Goal: Information Seeking & Learning: Learn about a topic

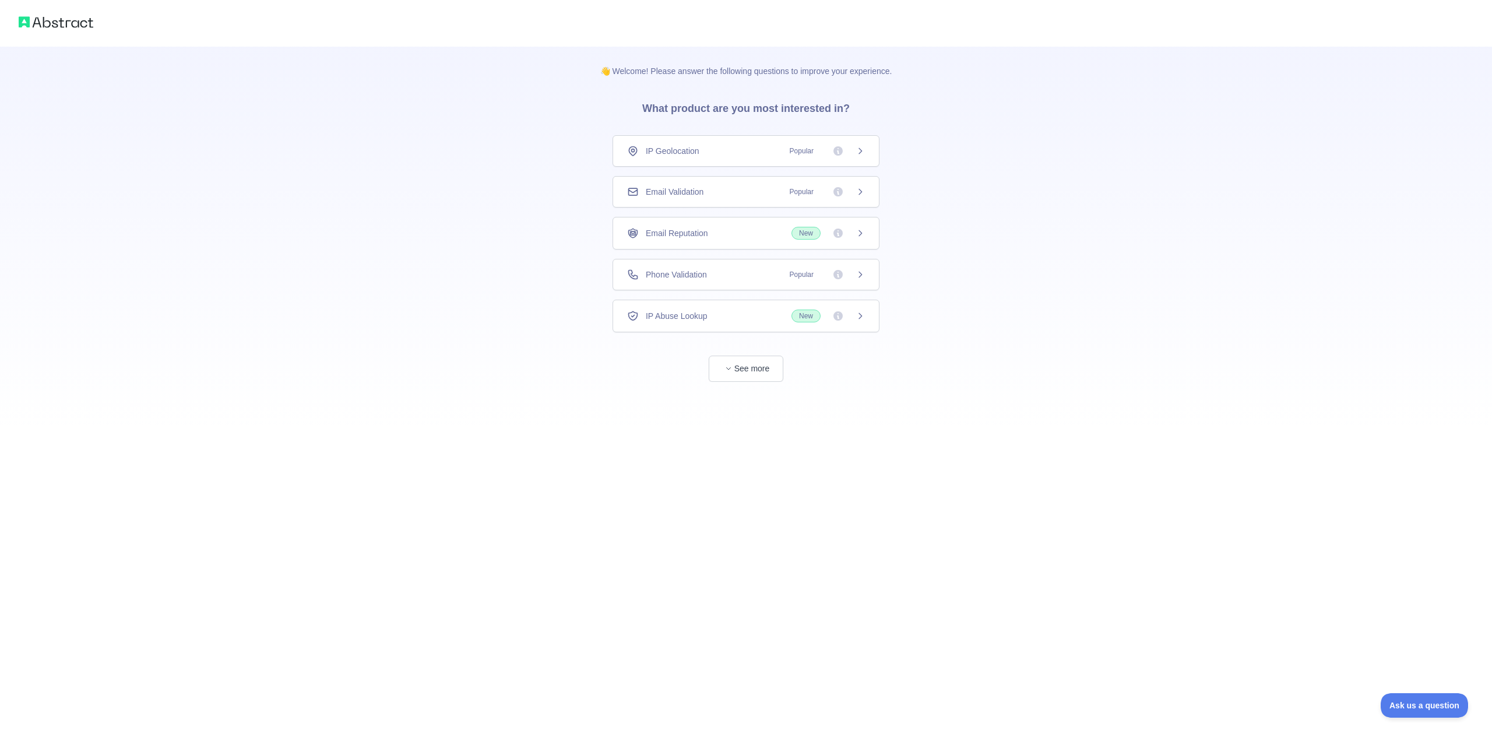
click at [746, 381] on div "👋 Welcome! Please answer the following questions to improve your experience. Wh…" at bounding box center [745, 238] width 329 height 382
click at [749, 366] on button "See more" at bounding box center [745, 368] width 75 height 26
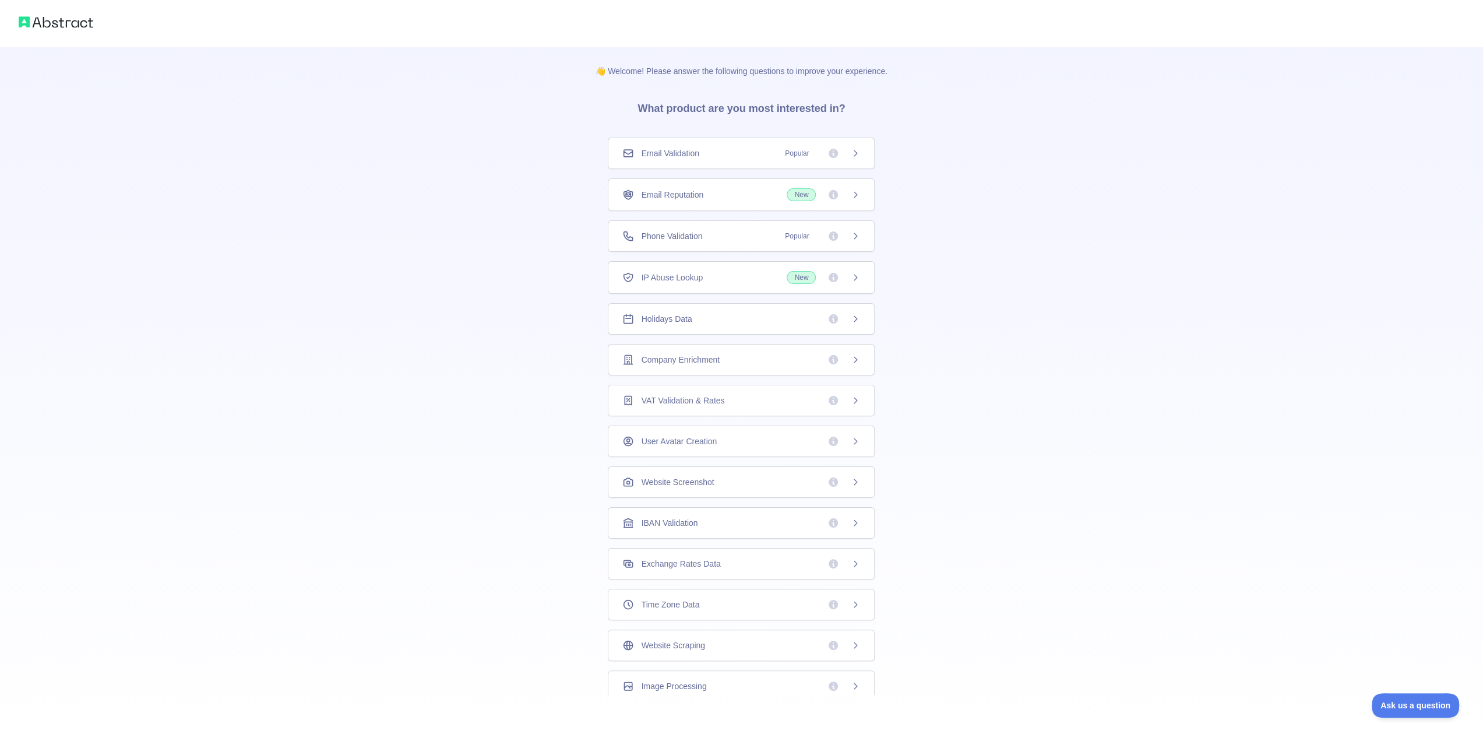
click at [668, 645] on div "Website Scraping" at bounding box center [741, 644] width 267 height 31
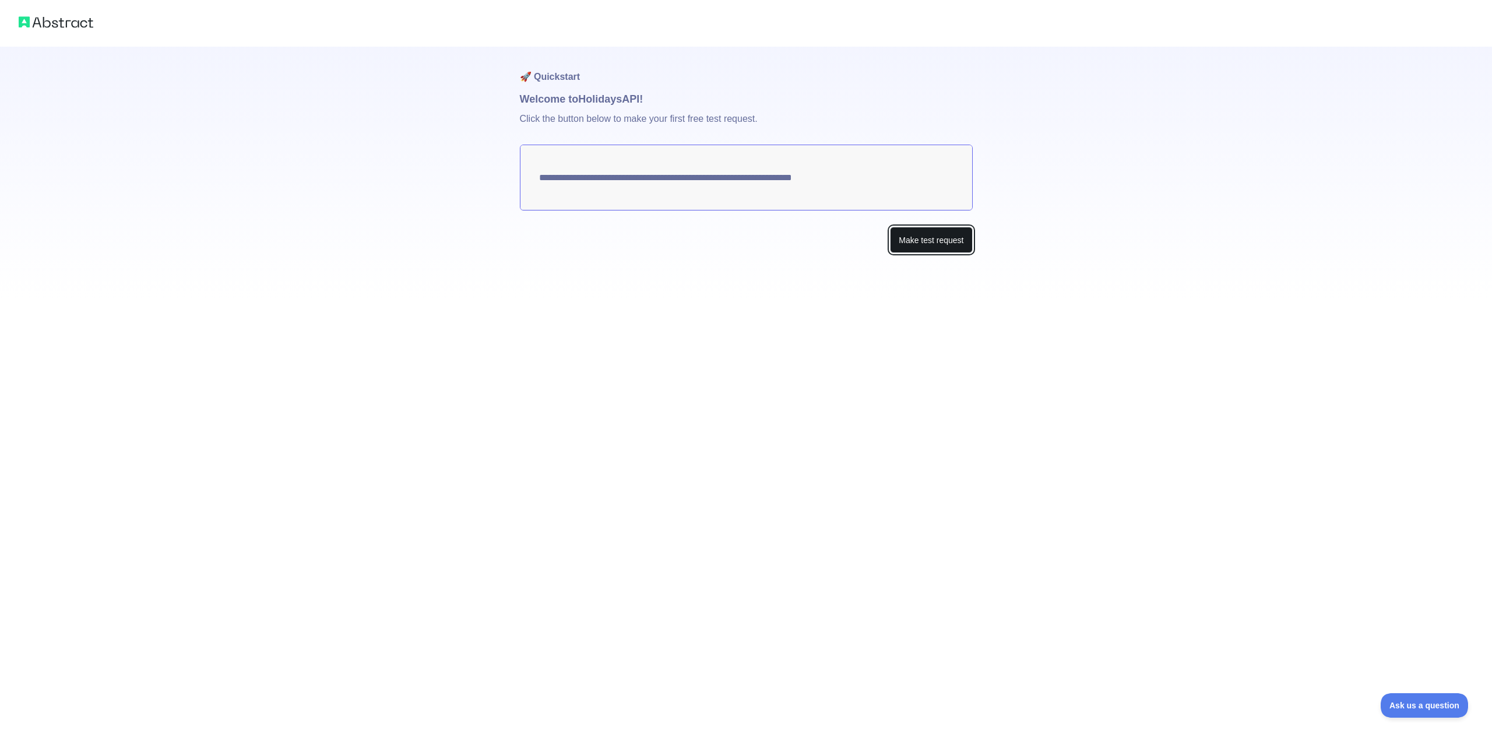
click at [939, 244] on button "Make test request" at bounding box center [931, 240] width 82 height 26
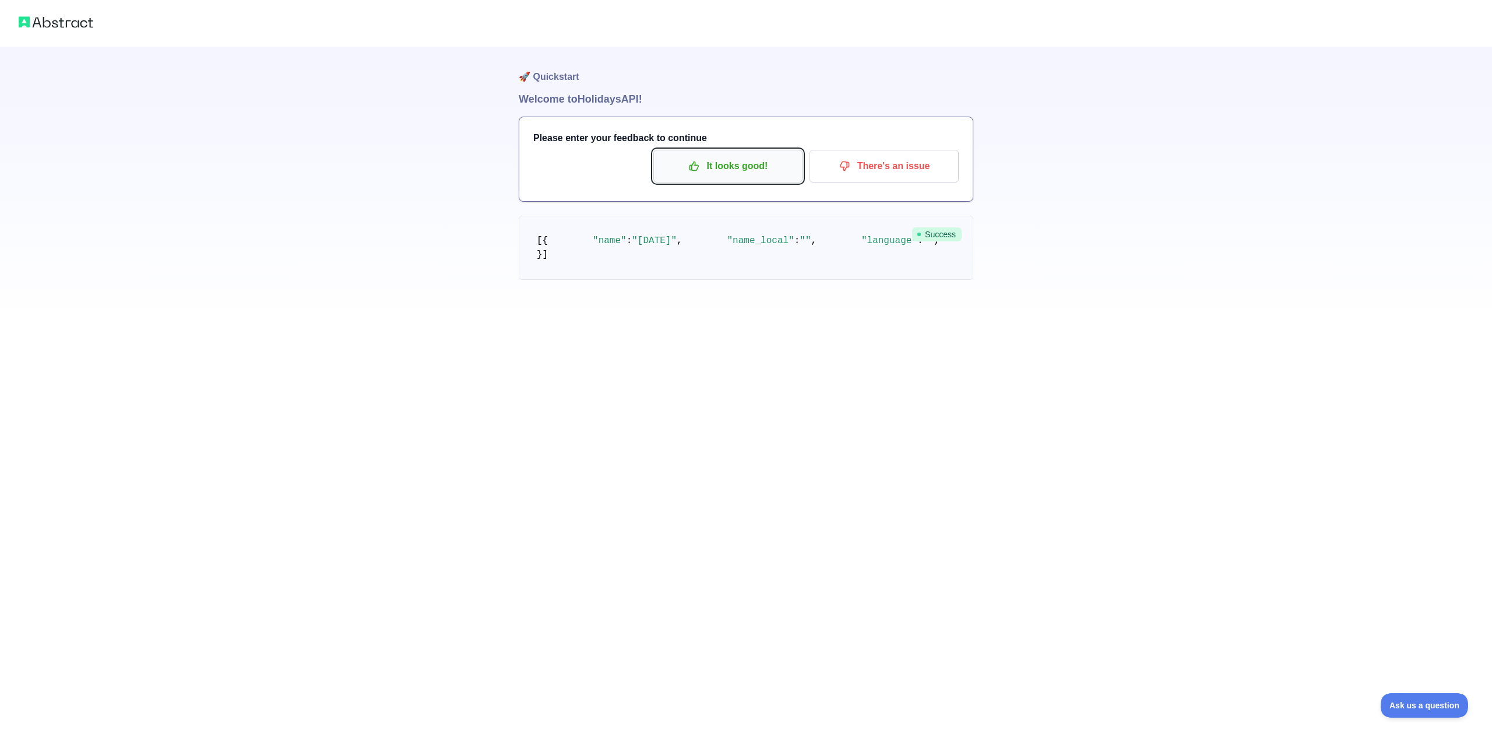
click at [766, 161] on p "It looks good!" at bounding box center [728, 166] width 132 height 20
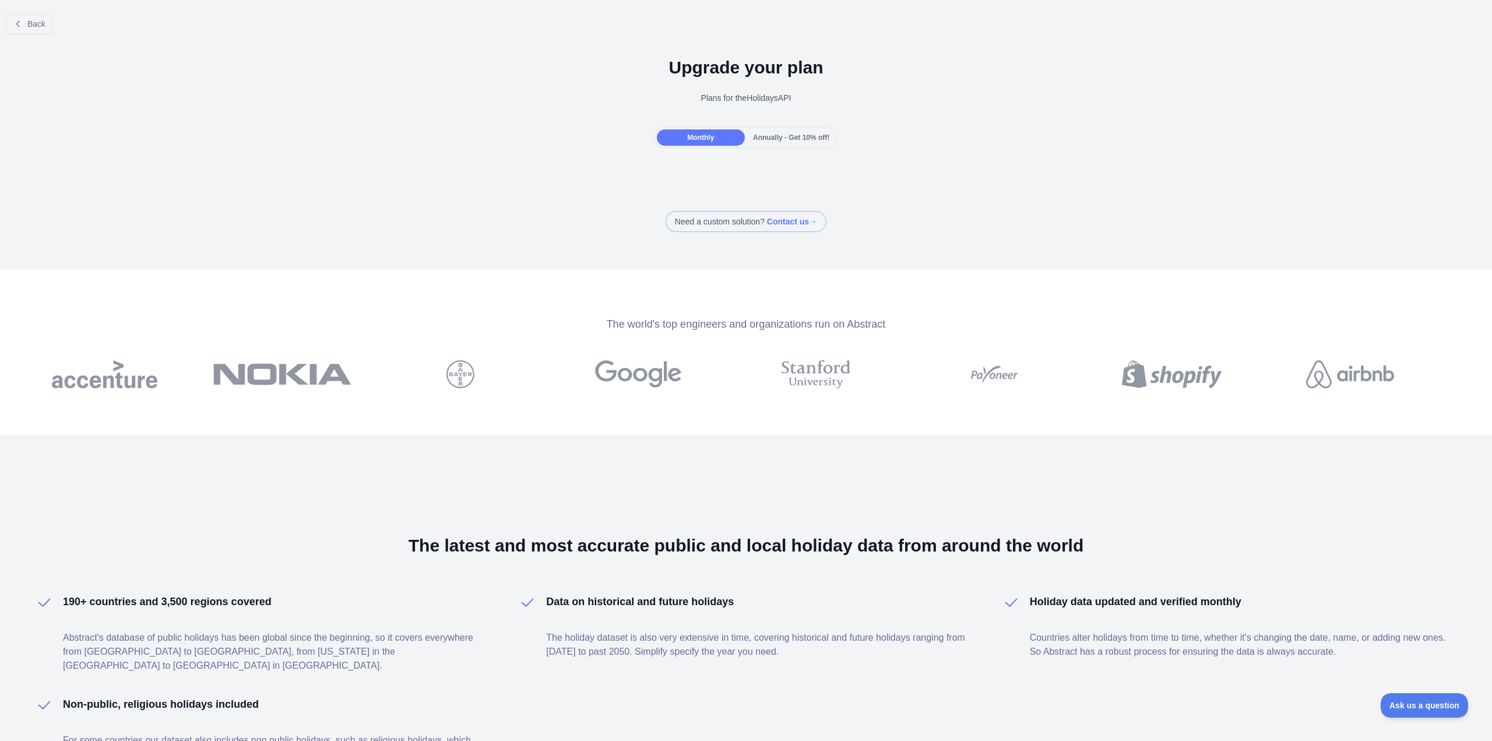
click at [30, 9] on div "Back" at bounding box center [746, 24] width 1492 height 38
click at [30, 25] on span "Back" at bounding box center [36, 23] width 18 height 9
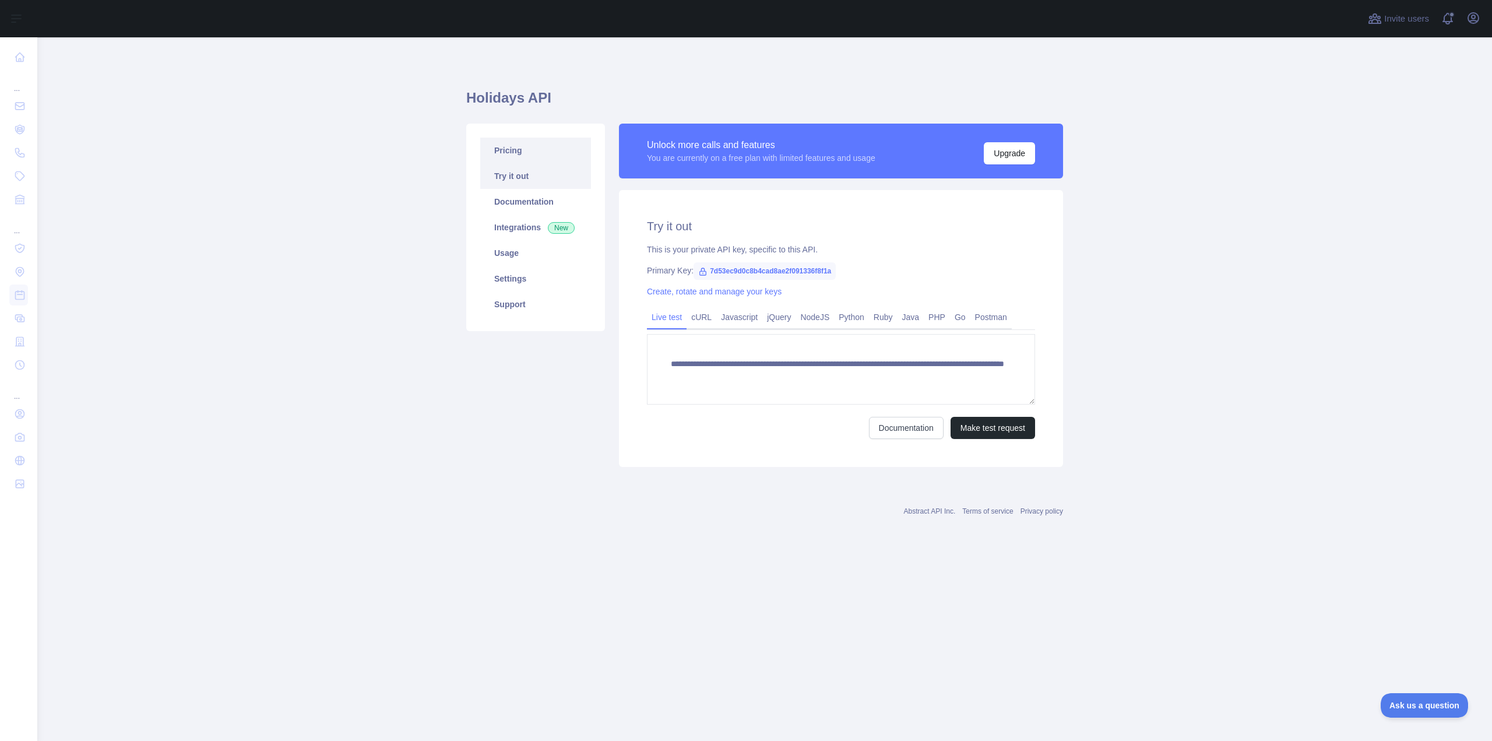
click at [527, 151] on link "Pricing" at bounding box center [535, 151] width 111 height 26
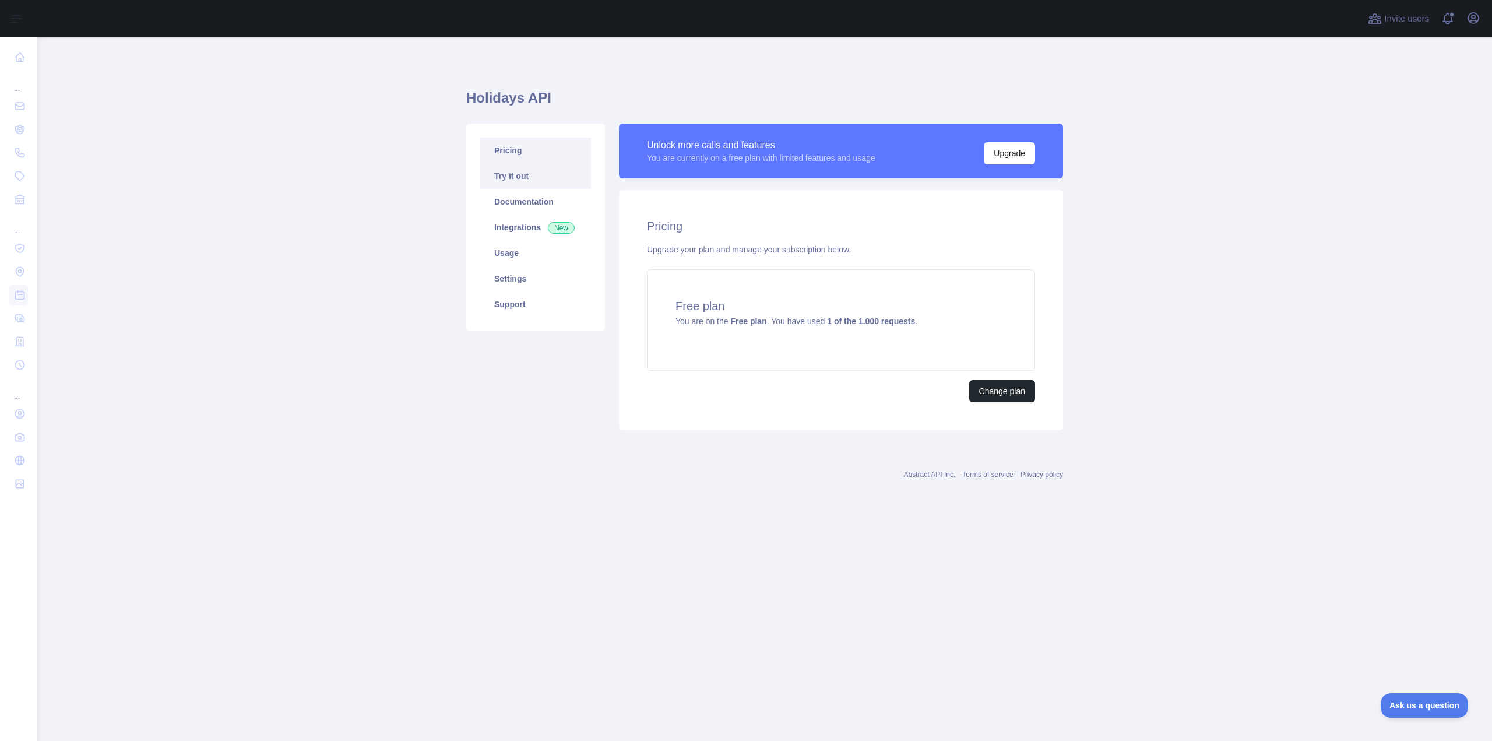
click at [520, 178] on link "Try it out" at bounding box center [535, 176] width 111 height 26
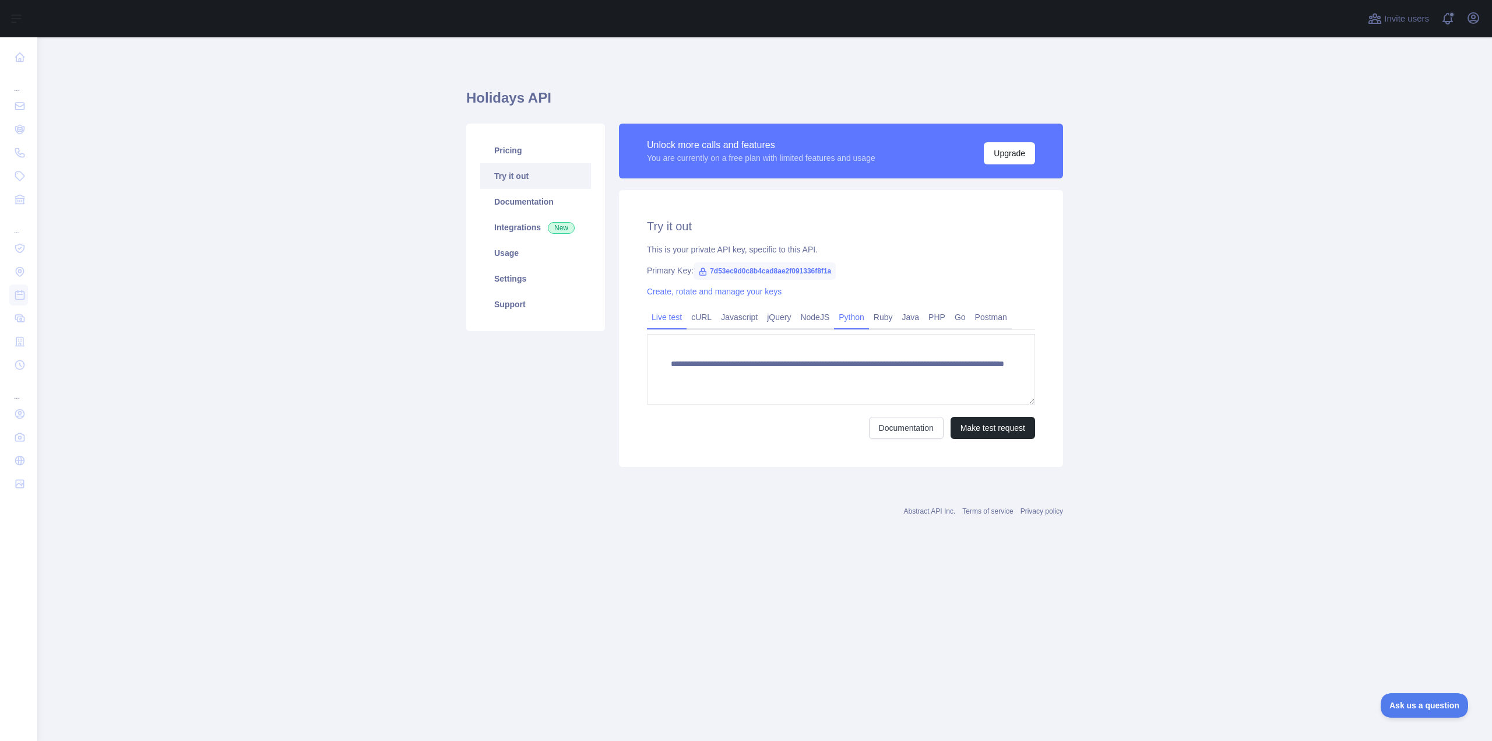
click at [851, 315] on link "Python" at bounding box center [851, 317] width 35 height 19
click at [665, 318] on link "Live test" at bounding box center [667, 317] width 40 height 19
click at [747, 382] on textarea "**********" at bounding box center [841, 369] width 388 height 70
paste textarea
type textarea "**********"
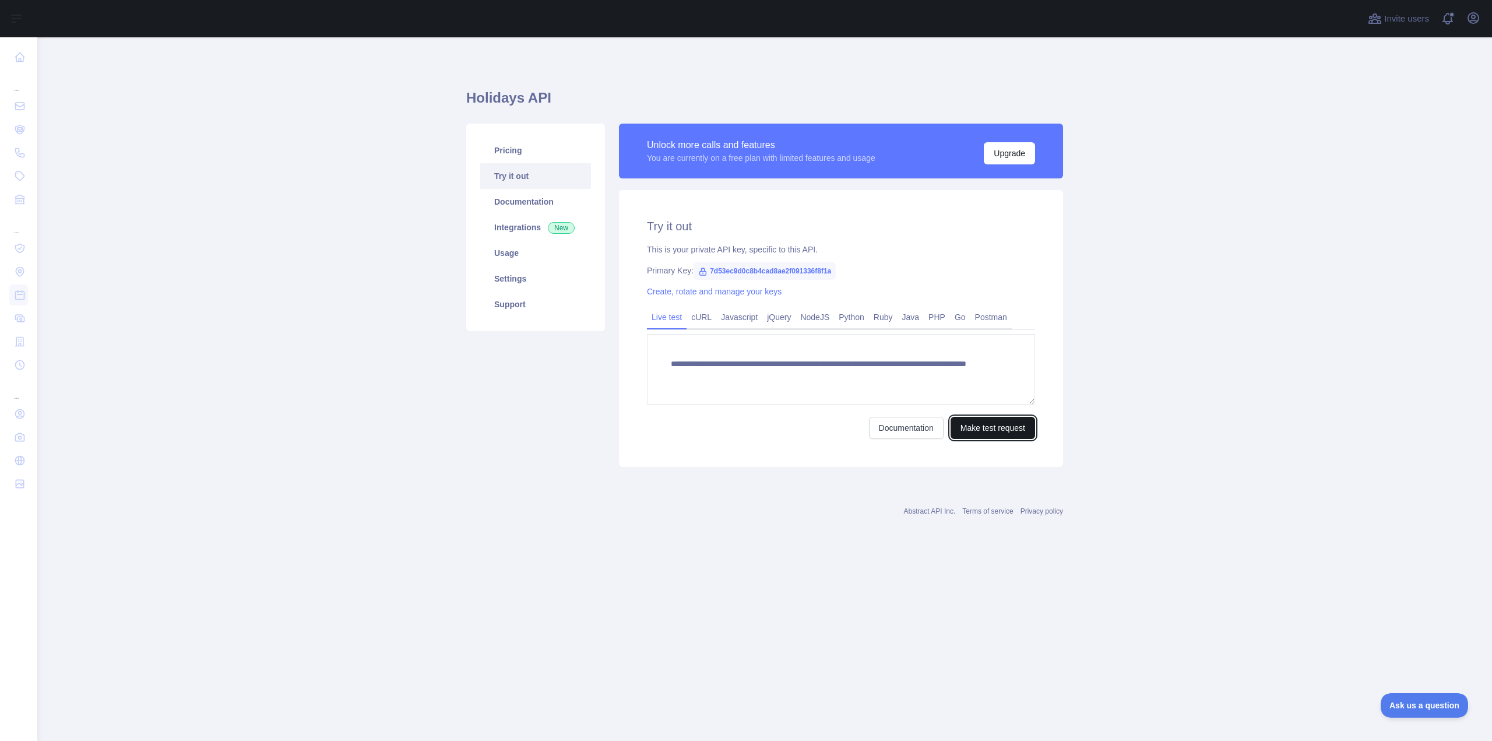
click at [1012, 429] on button "Make test request" at bounding box center [992, 428] width 84 height 22
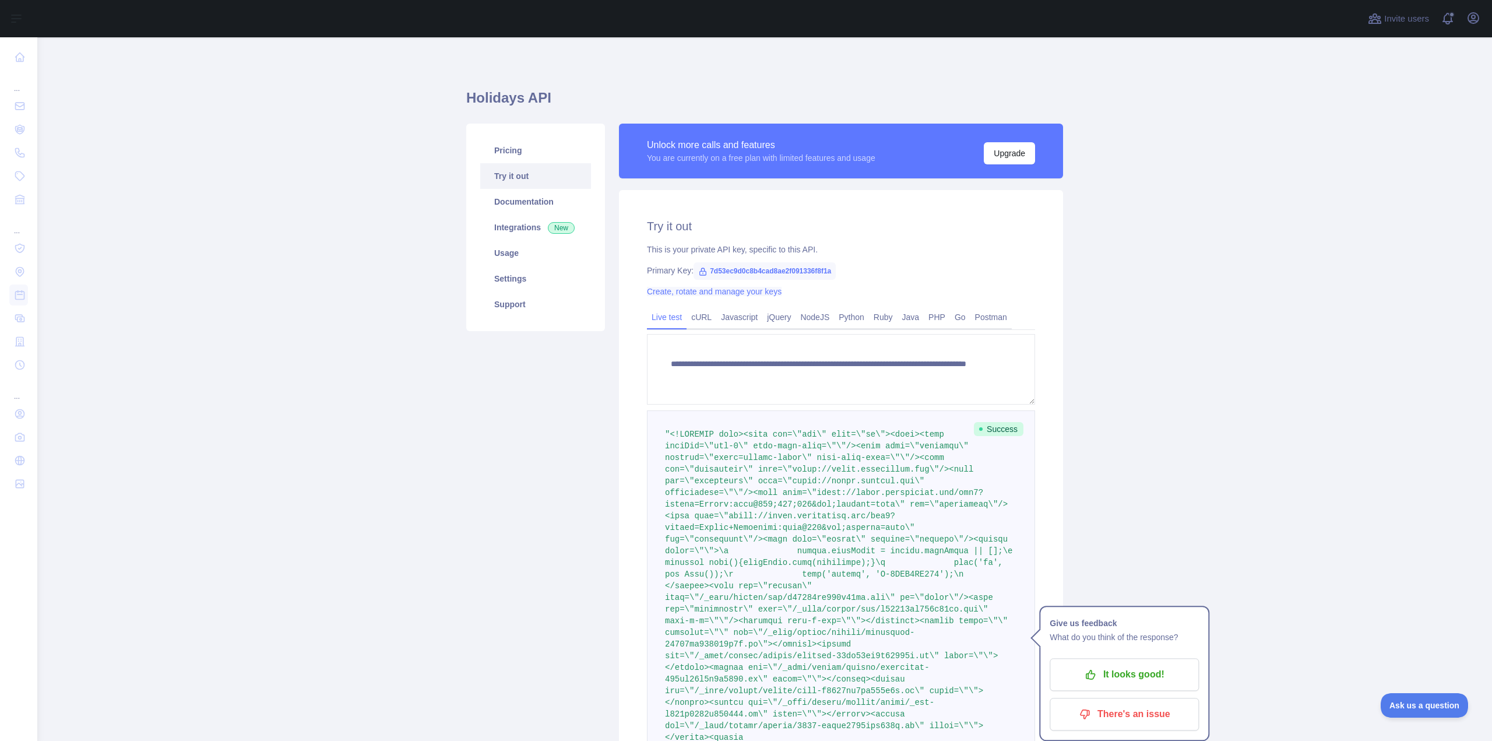
click at [755, 287] on link "Create, rotate and manage your keys" at bounding box center [714, 291] width 135 height 9
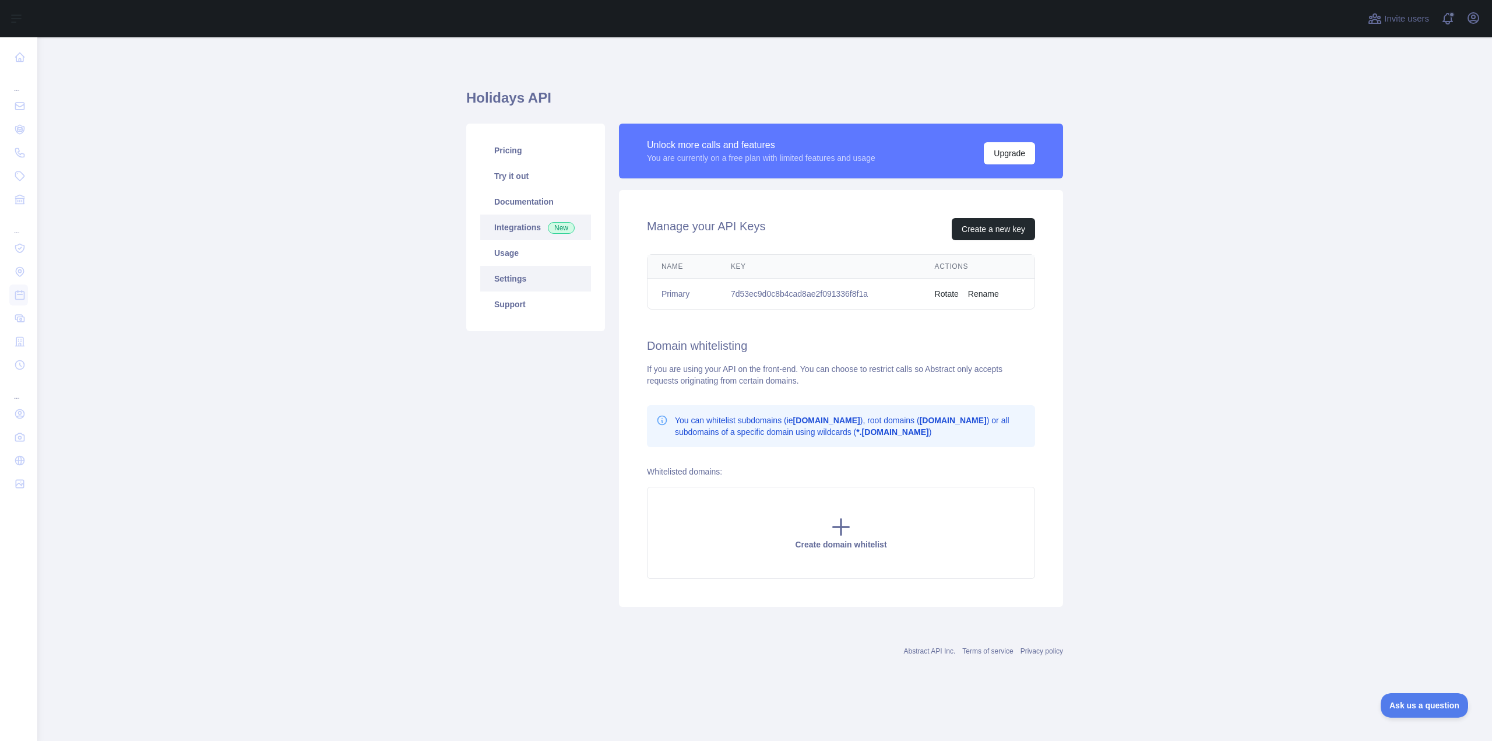
click at [522, 229] on link "Integrations New" at bounding box center [535, 227] width 111 height 26
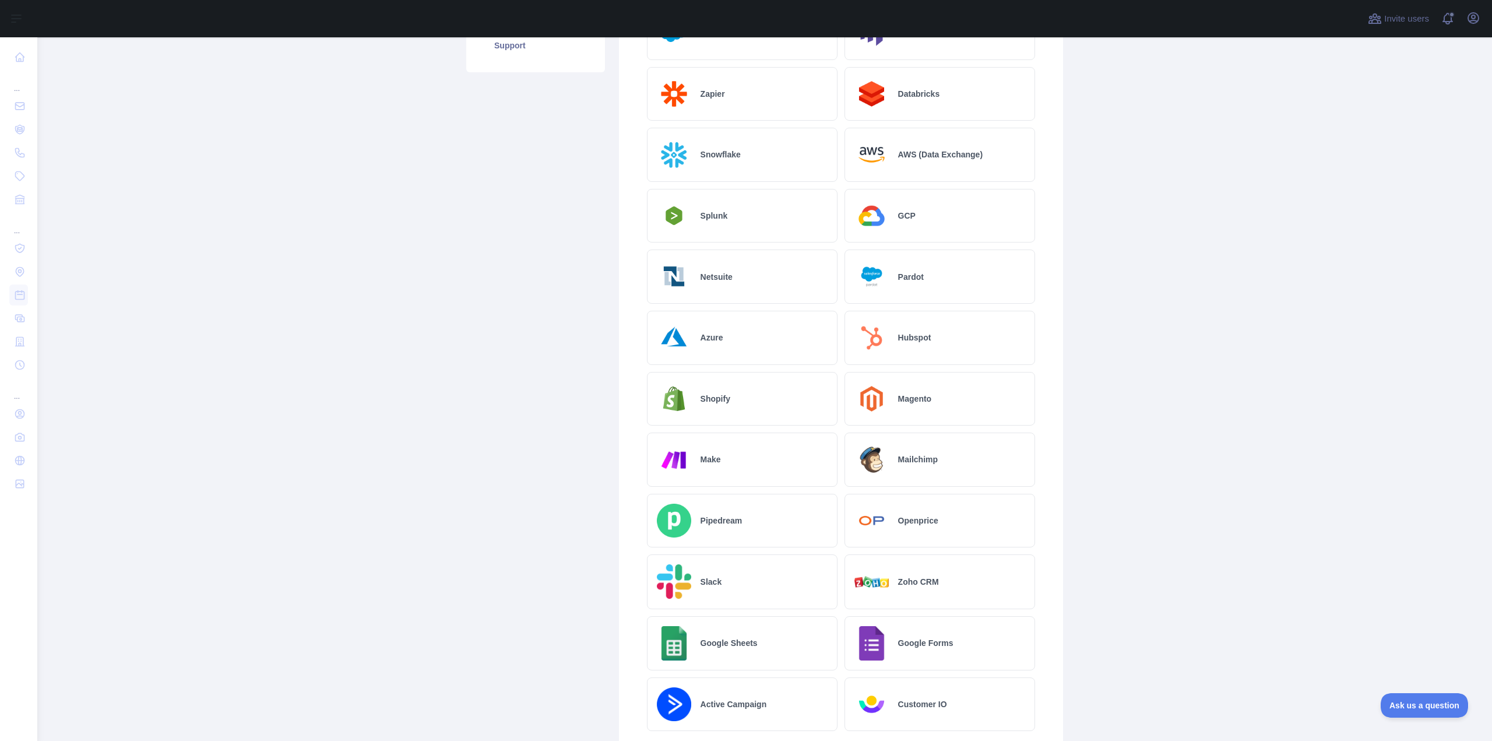
scroll to position [117, 0]
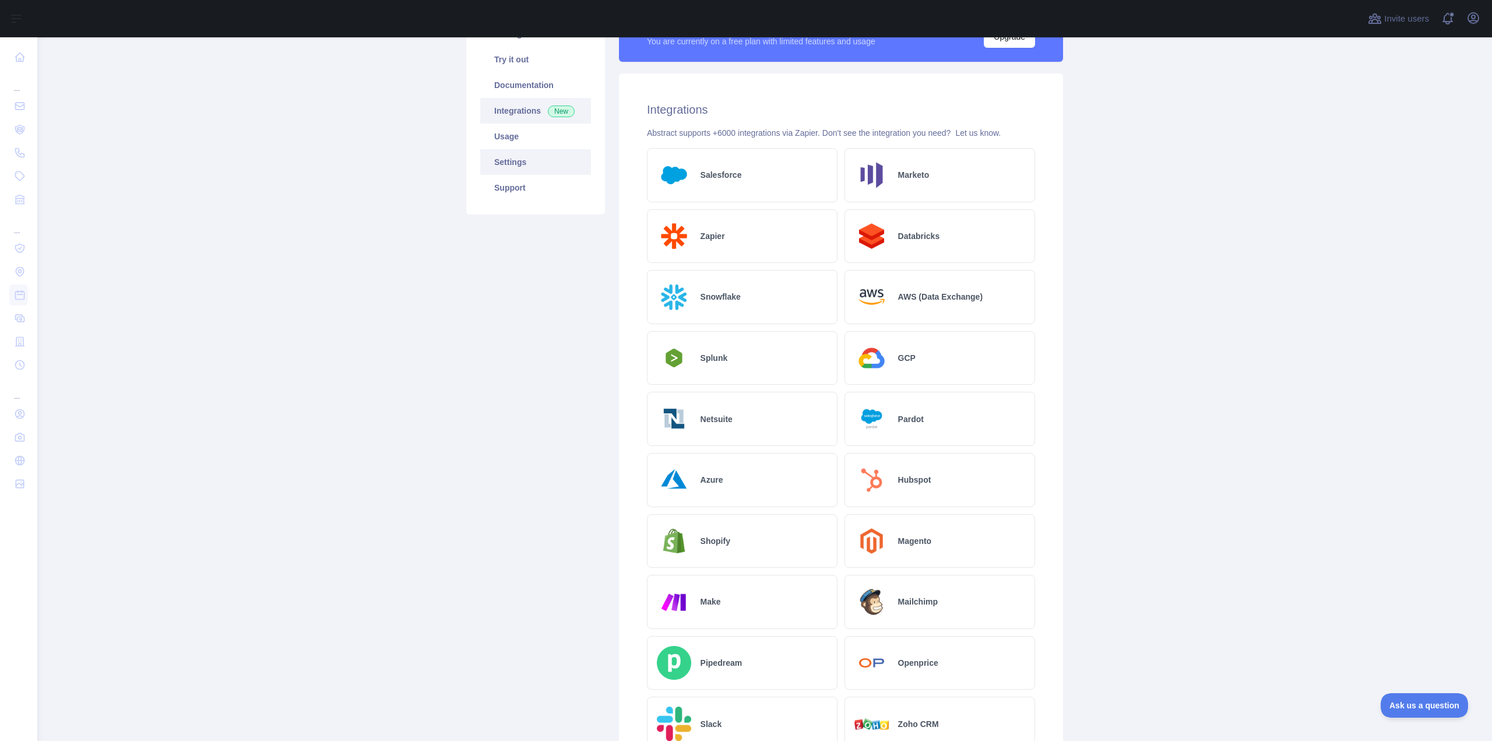
click at [513, 156] on link "Settings" at bounding box center [535, 162] width 111 height 26
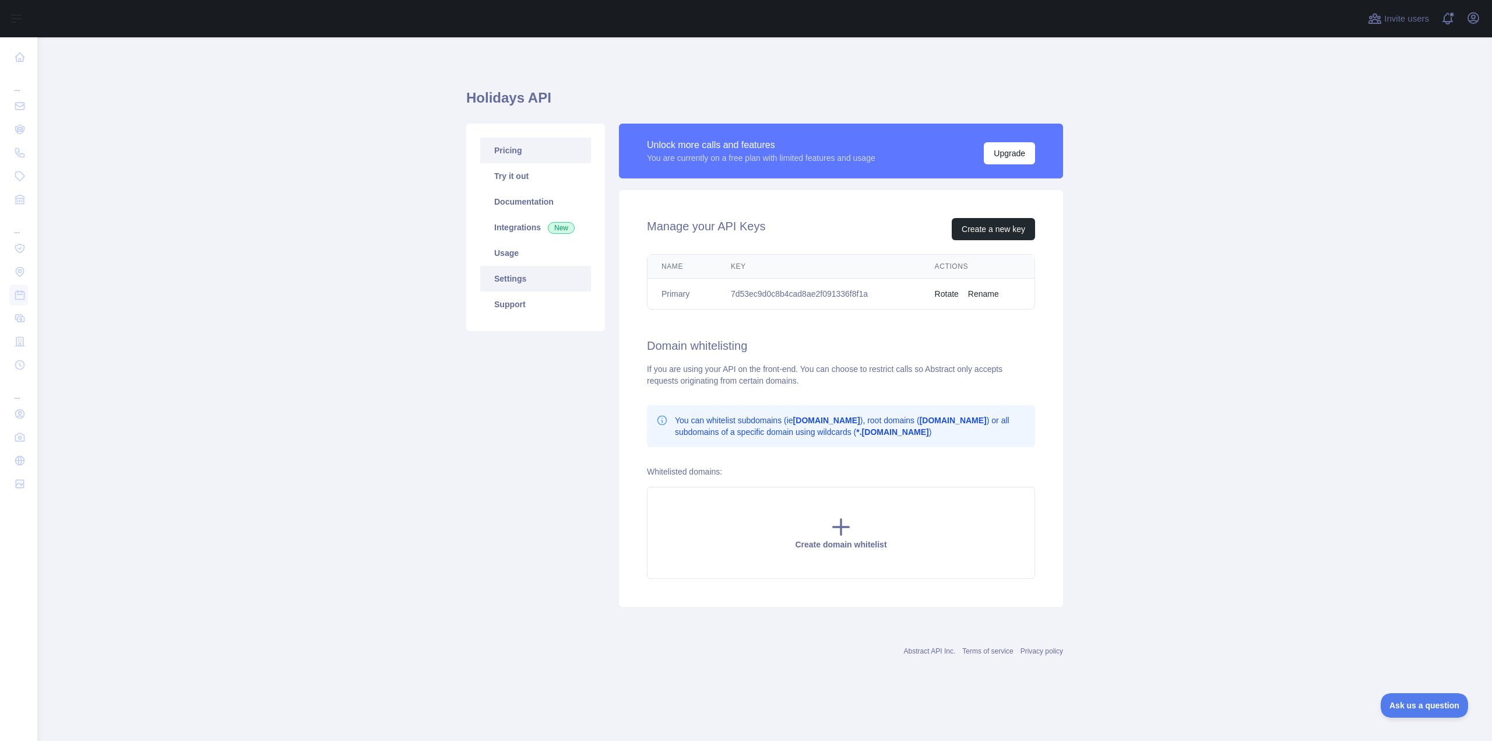
click at [524, 154] on link "Pricing" at bounding box center [535, 151] width 111 height 26
